Goal: Task Accomplishment & Management: Manage account settings

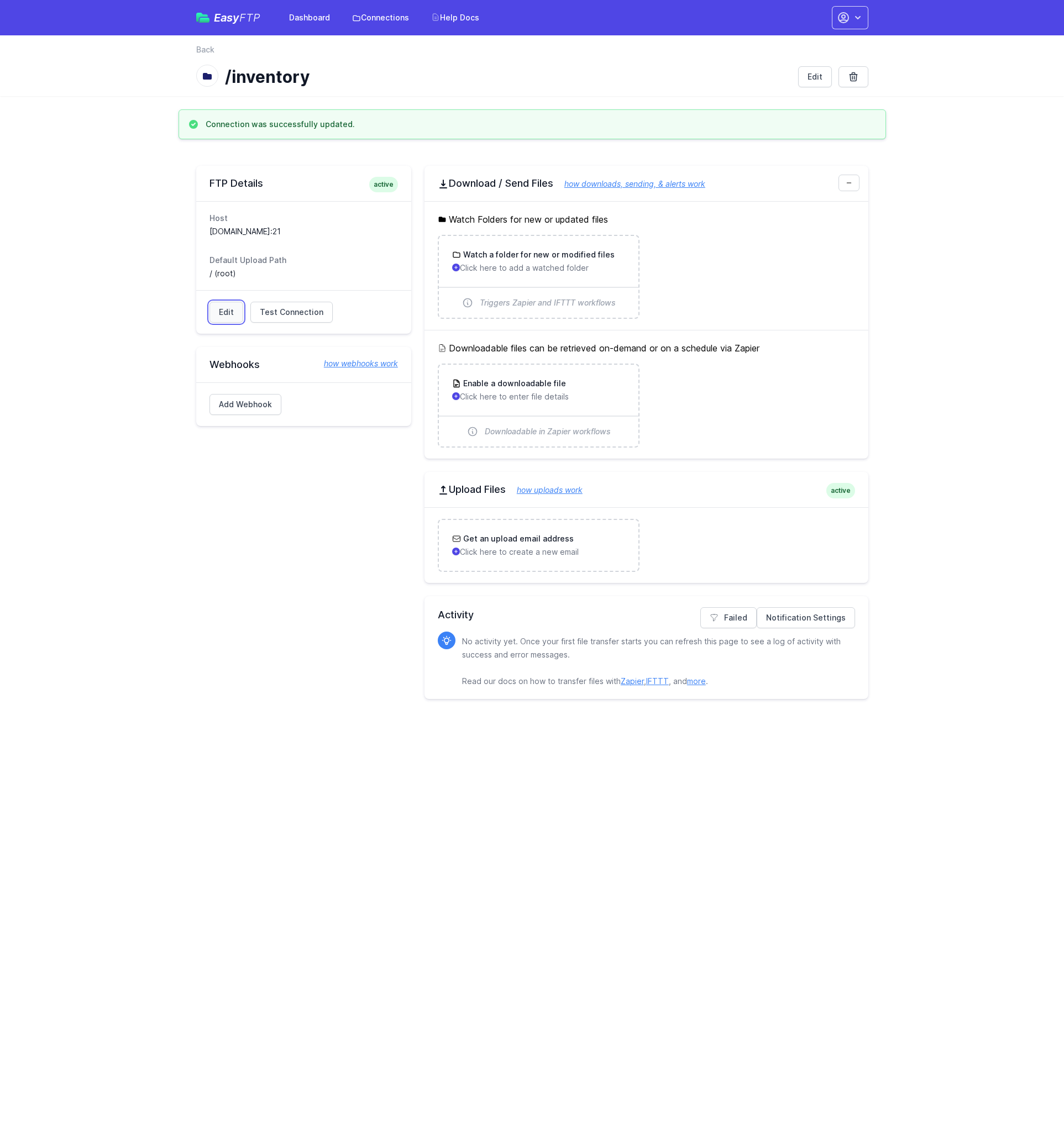
click at [230, 311] on link "Edit" at bounding box center [226, 313] width 34 height 21
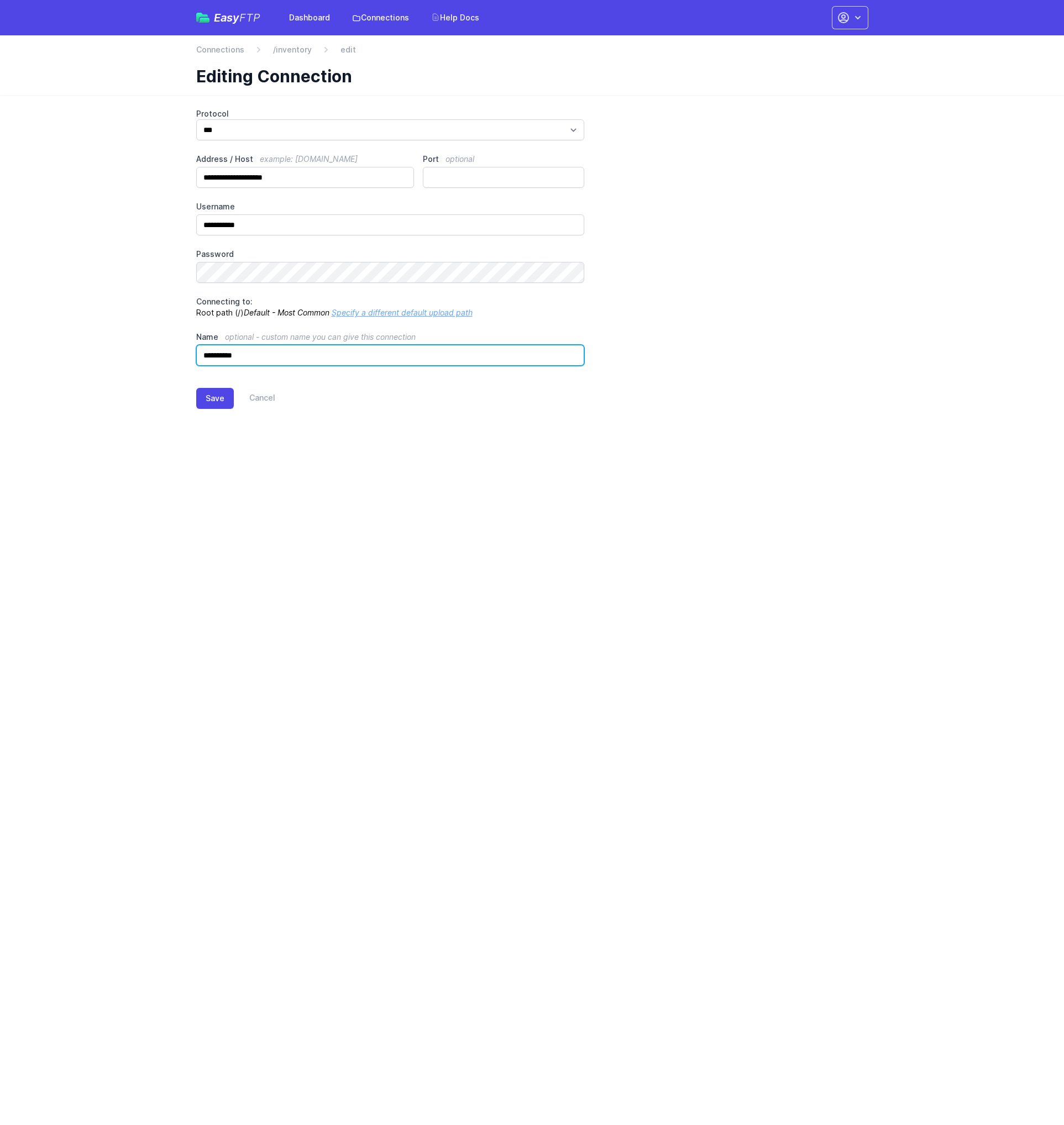
drag, startPoint x: 287, startPoint y: 356, endPoint x: 94, endPoint y: 350, distance: 193.1
click at [94, 350] on main "**********" at bounding box center [532, 268] width 1064 height 345
click at [208, 403] on button "Save" at bounding box center [215, 398] width 37 height 21
